Goal: Task Accomplishment & Management: Manage account settings

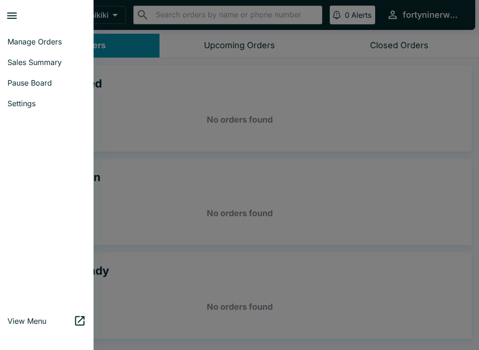
click at [47, 86] on span "Pause Board" at bounding box center [46, 82] width 79 height 9
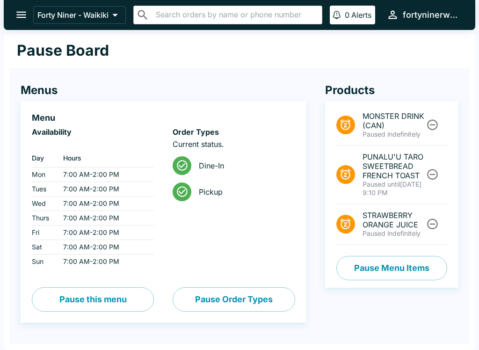
click at [390, 180] on span "PUNALU'U TARO SWEETBREAD FRENCH TOAST" at bounding box center [394, 166] width 62 height 28
click at [415, 173] on span "PUNALU'U TARO SWEETBREAD FRENCH TOAST" at bounding box center [394, 166] width 62 height 28
click at [437, 173] on icon "Unpause" at bounding box center [432, 174] width 11 height 11
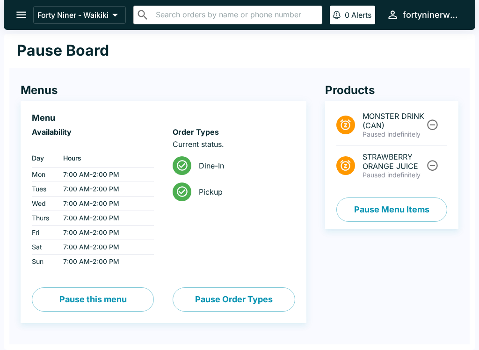
click at [23, 15] on icon "open drawer" at bounding box center [21, 15] width 10 height 7
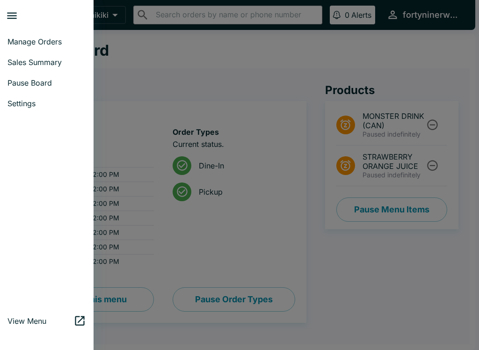
click at [29, 107] on span "Settings" at bounding box center [46, 103] width 79 height 9
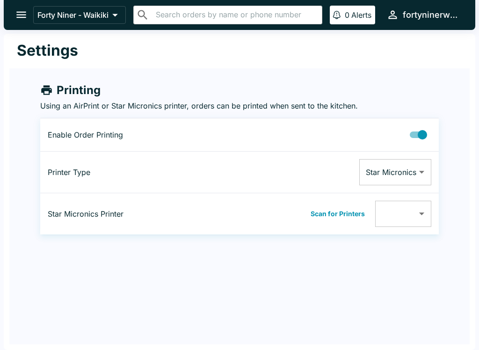
click at [21, 17] on icon "open drawer" at bounding box center [21, 14] width 13 height 13
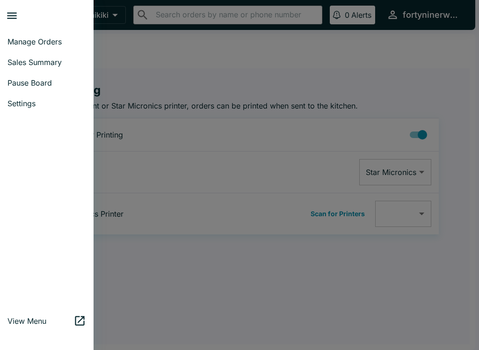
click at [53, 82] on span "Pause Board" at bounding box center [46, 82] width 79 height 9
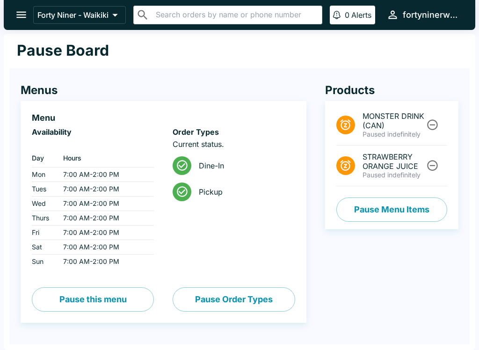
click at [26, 16] on icon "open drawer" at bounding box center [21, 14] width 13 height 13
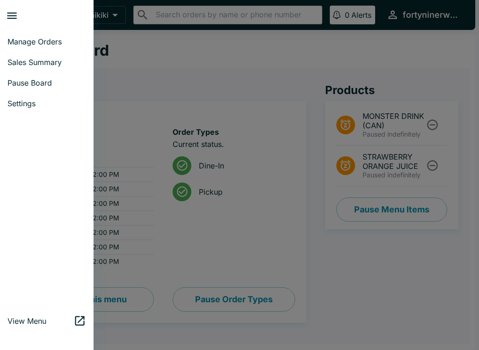
click at [51, 45] on span "Manage Orders" at bounding box center [46, 41] width 79 height 9
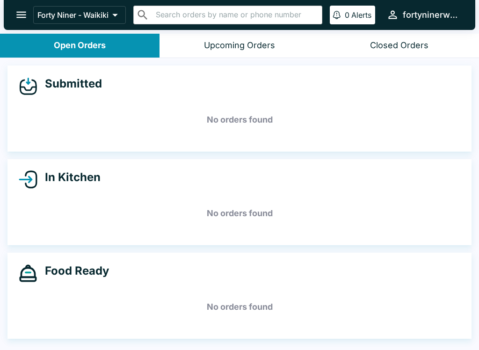
click at [18, 18] on icon "open drawer" at bounding box center [21, 15] width 10 height 7
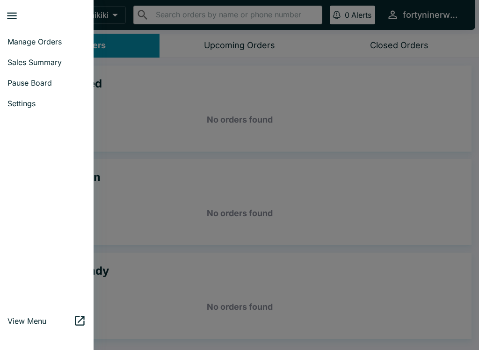
click at [26, 67] on link "Sales Summary" at bounding box center [47, 62] width 94 height 21
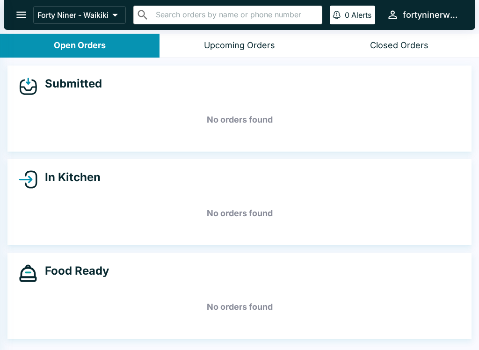
select select "03:00"
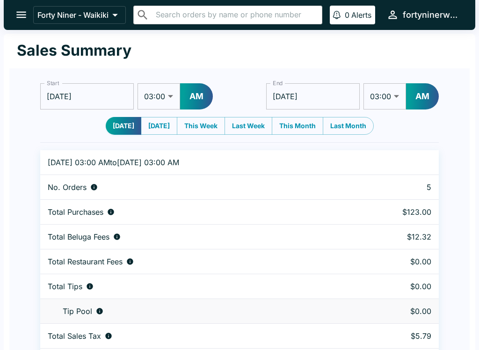
click at [21, 11] on icon "open drawer" at bounding box center [21, 14] width 13 height 13
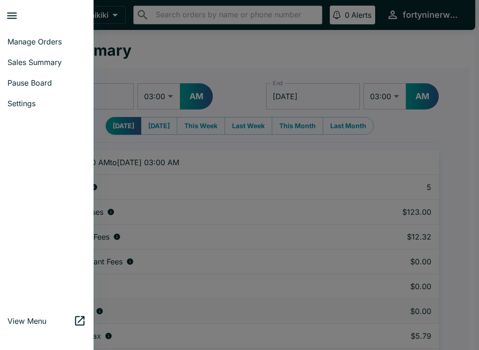
click at [27, 43] on span "Manage Orders" at bounding box center [46, 41] width 79 height 9
